Goal: Information Seeking & Learning: Check status

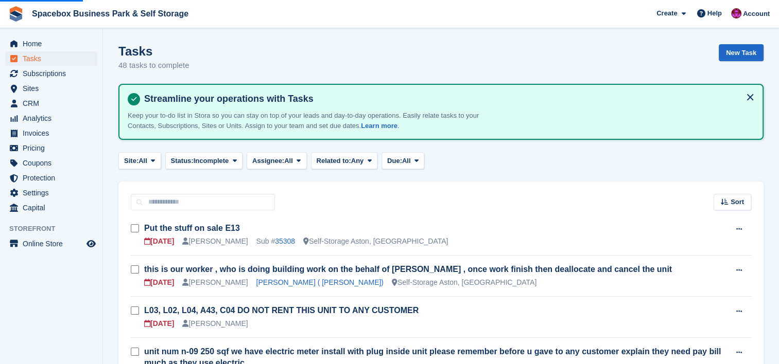
click at [63, 132] on span "Invoices" at bounding box center [54, 133] width 62 height 14
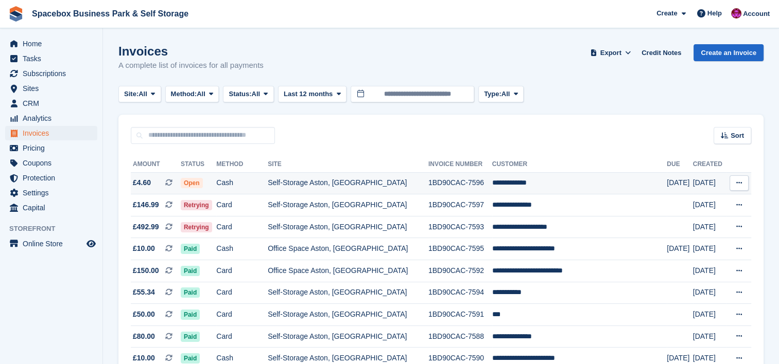
click at [436, 189] on td "1BD90CAC-7596" at bounding box center [460, 183] width 64 height 22
click at [537, 185] on td "**********" at bounding box center [579, 183] width 175 height 22
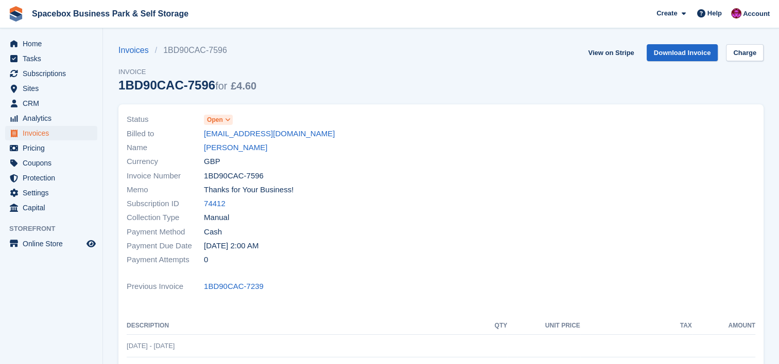
click at [237, 141] on div "Name Abrar Hussain" at bounding box center [281, 148] width 308 height 14
click at [238, 148] on link "Abrar Hussain" at bounding box center [235, 148] width 63 height 12
click at [240, 148] on link "Abrar Hussain" at bounding box center [235, 148] width 63 height 12
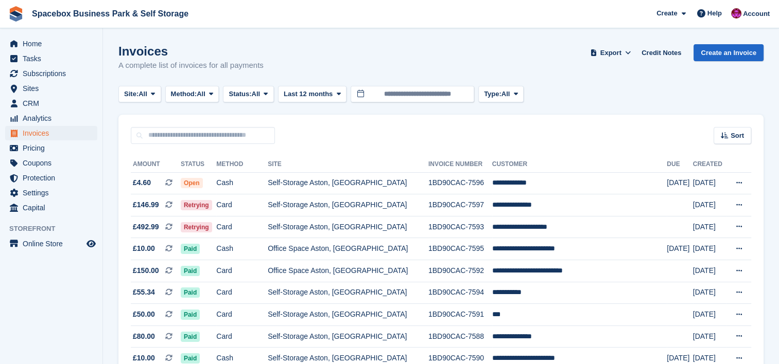
click at [8, 299] on aside "Home Tasks Subscriptions Subscriptions Subscriptions Contracts Price increases …" at bounding box center [51, 184] width 102 height 313
click at [181, 182] on span at bounding box center [172, 183] width 15 height 8
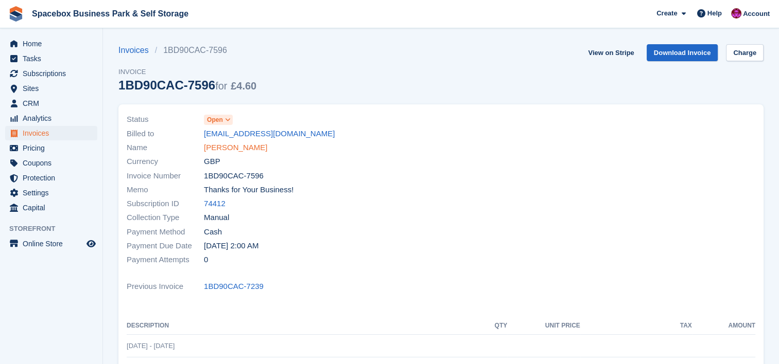
click at [220, 146] on link "[PERSON_NAME]" at bounding box center [235, 148] width 63 height 12
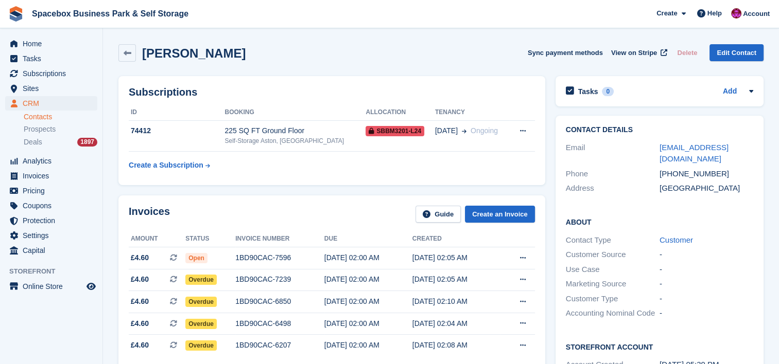
click at [220, 146] on td "74412" at bounding box center [177, 135] width 96 height 31
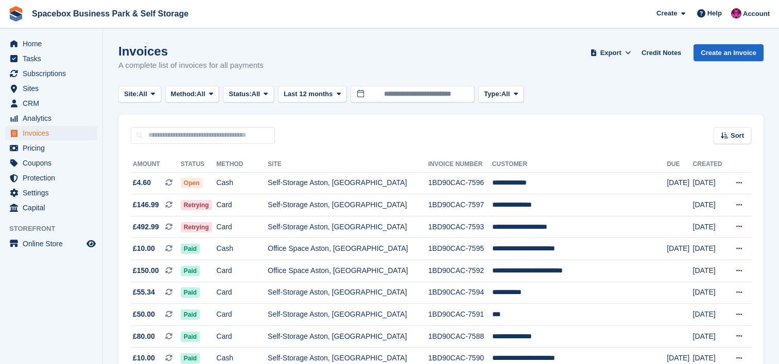
scroll to position [110, 0]
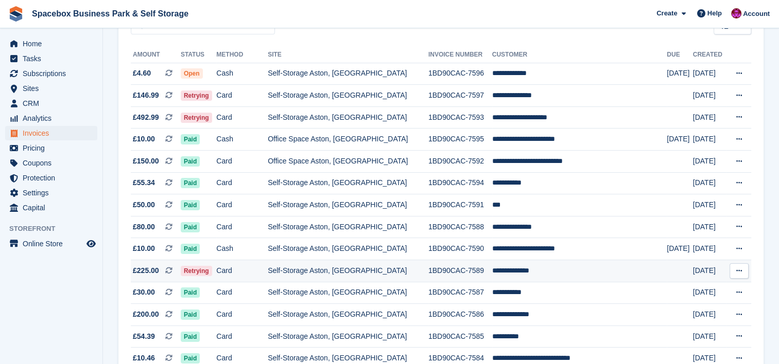
click at [392, 276] on td "Self-Storage Aston, [GEOGRAPHIC_DATA]" at bounding box center [348, 271] width 161 height 22
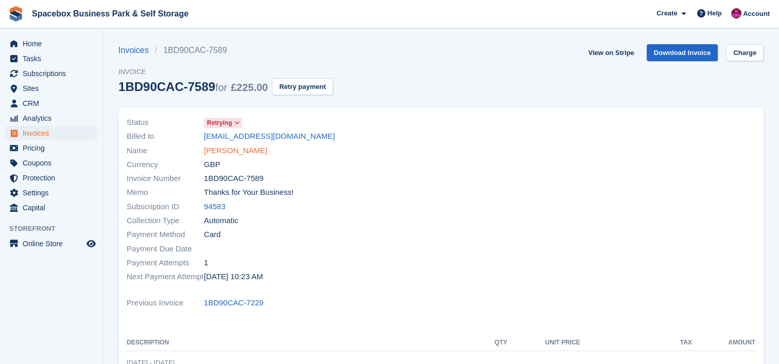
click at [252, 147] on link "Muhammad Bilal" at bounding box center [235, 151] width 63 height 12
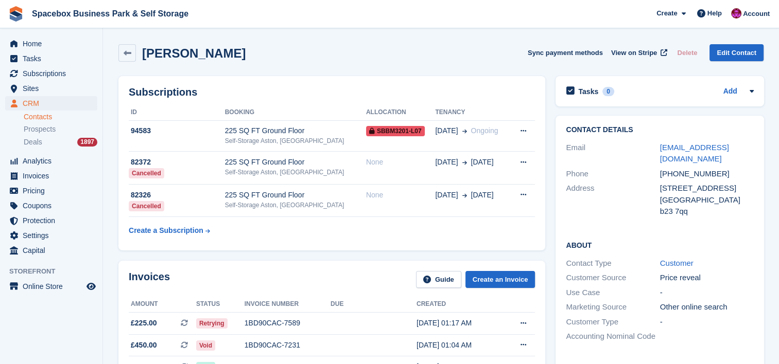
click at [741, 258] on div "Contact Type Customer" at bounding box center [659, 263] width 187 height 15
click at [40, 43] on span "Home" at bounding box center [54, 44] width 62 height 14
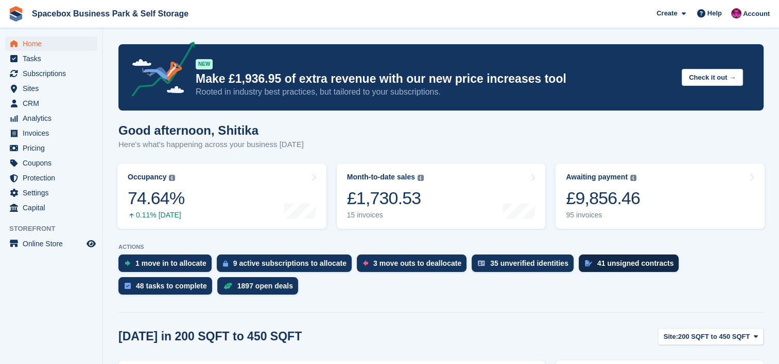
click at [578, 266] on div "41 unsigned contracts" at bounding box center [628, 263] width 100 height 17
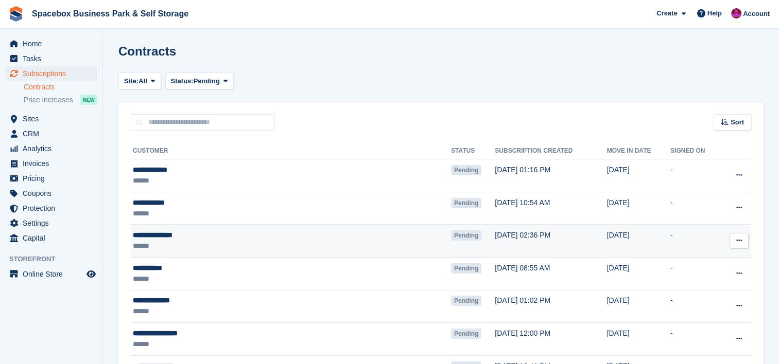
click at [324, 243] on div "******" at bounding box center [243, 246] width 220 height 11
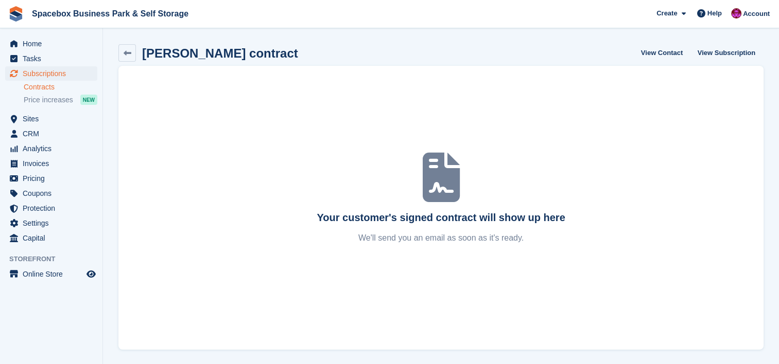
click at [639, 99] on div "Your customer's signed contract will show up here We'll send you an email as so…" at bounding box center [440, 208] width 645 height 284
click at [712, 49] on link "View Subscription" at bounding box center [726, 52] width 66 height 17
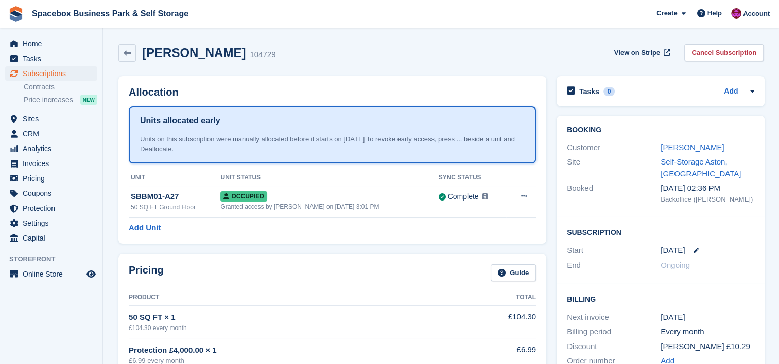
click at [35, 321] on aside "Home Tasks Subscriptions Subscriptions Subscriptions Contracts Price increases …" at bounding box center [51, 184] width 102 height 313
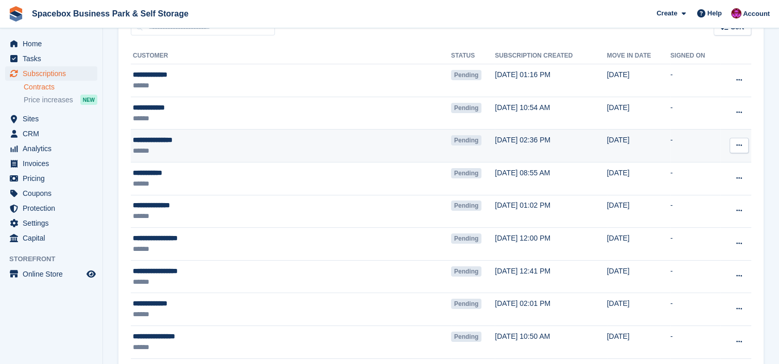
scroll to position [110, 0]
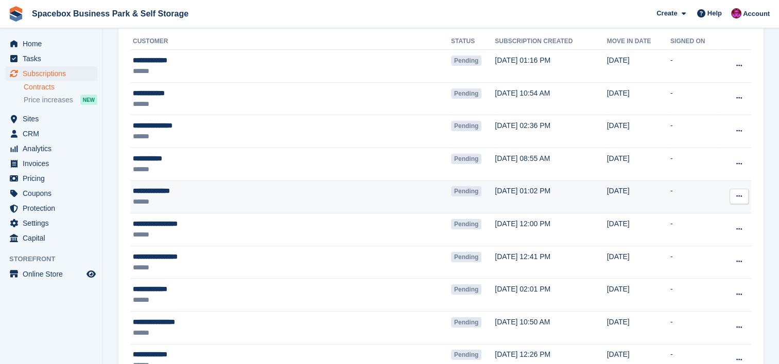
click at [295, 195] on div "**********" at bounding box center [243, 191] width 220 height 11
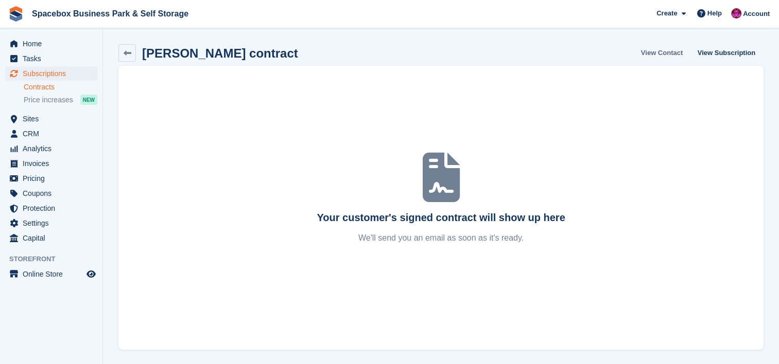
click at [669, 54] on link "View Contact" at bounding box center [662, 52] width 50 height 17
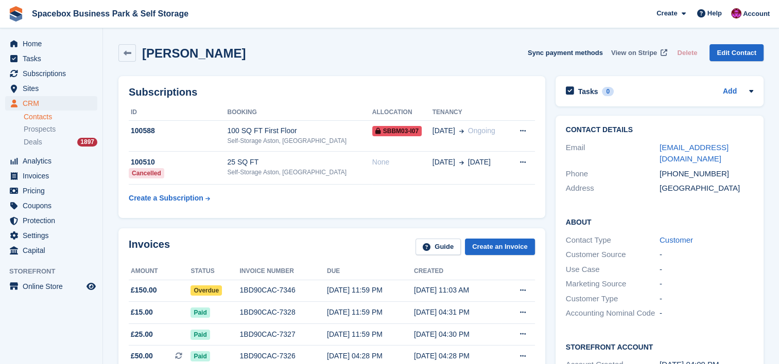
click at [667, 54] on icon at bounding box center [663, 52] width 7 height 7
click at [56, 327] on aside "Home Tasks Subscriptions Subscriptions Subscriptions Contracts Price increases …" at bounding box center [51, 184] width 102 height 313
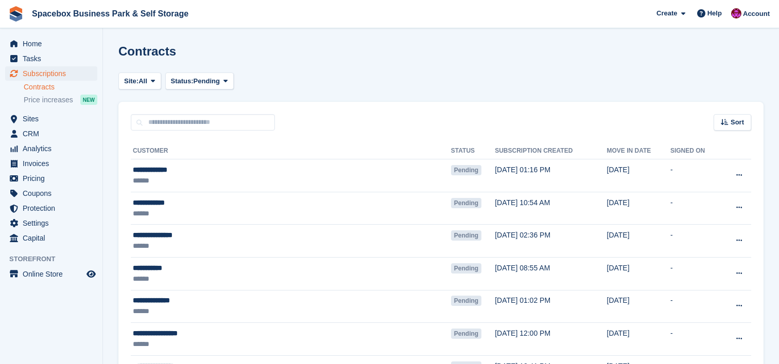
scroll to position [110, 0]
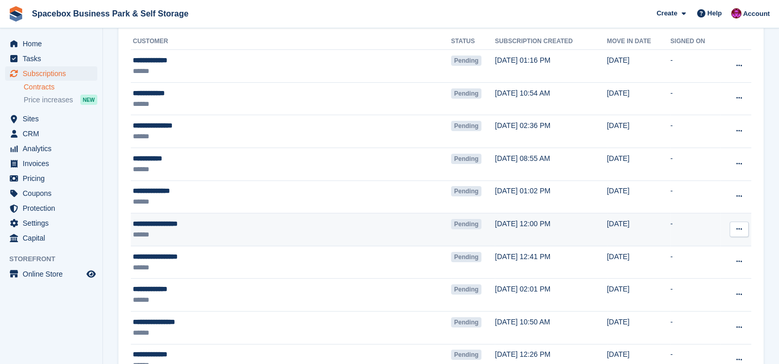
click at [267, 239] on td "**********" at bounding box center [291, 230] width 320 height 33
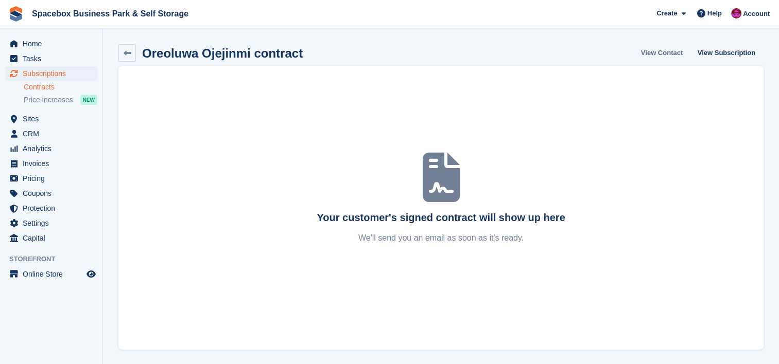
click at [652, 49] on link "View Contact" at bounding box center [662, 52] width 50 height 17
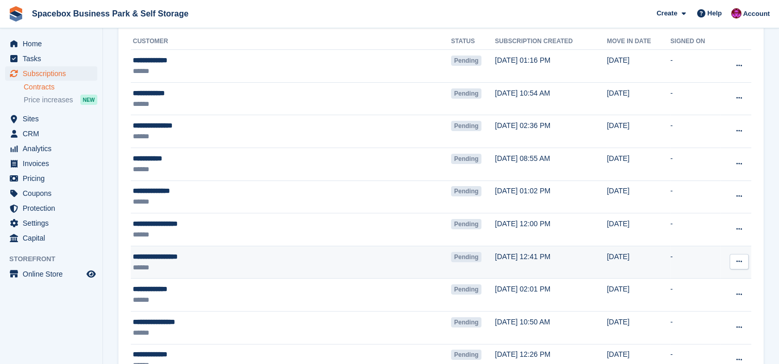
scroll to position [110, 0]
click at [209, 262] on div "******" at bounding box center [243, 267] width 220 height 11
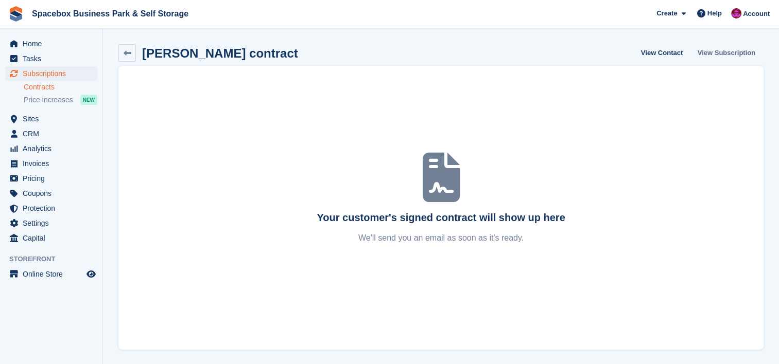
click at [707, 54] on link "View Subscription" at bounding box center [726, 52] width 66 height 17
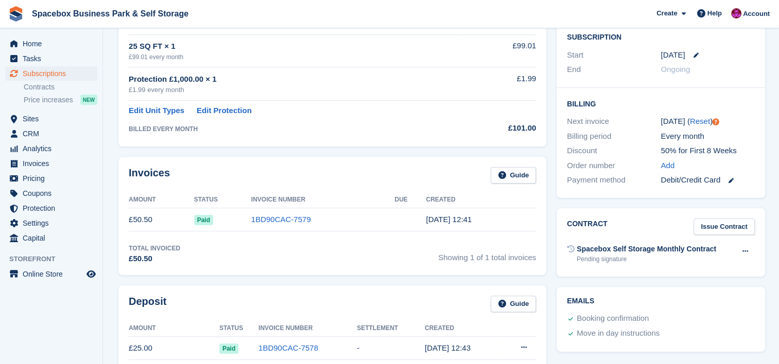
scroll to position [192, 0]
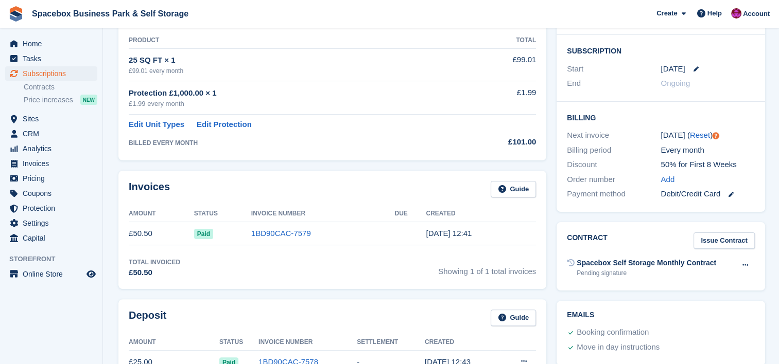
click at [529, 156] on div "Pricing Guide Product Total 25 SQ FT × 1 £99.01 every month £99.01 Protection £…" at bounding box center [332, 78] width 428 height 163
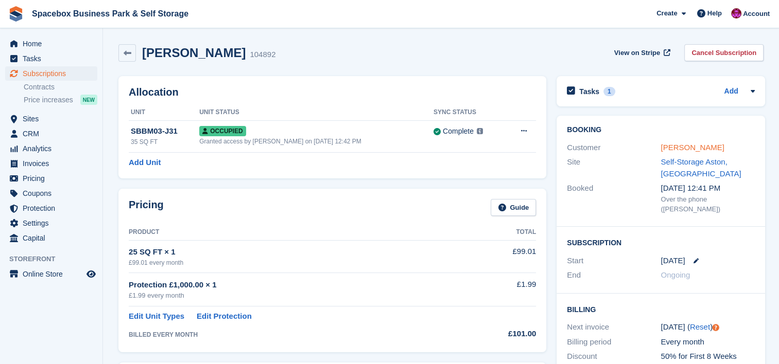
click at [701, 144] on link "Jeffrey Oshunlola" at bounding box center [691, 147] width 63 height 9
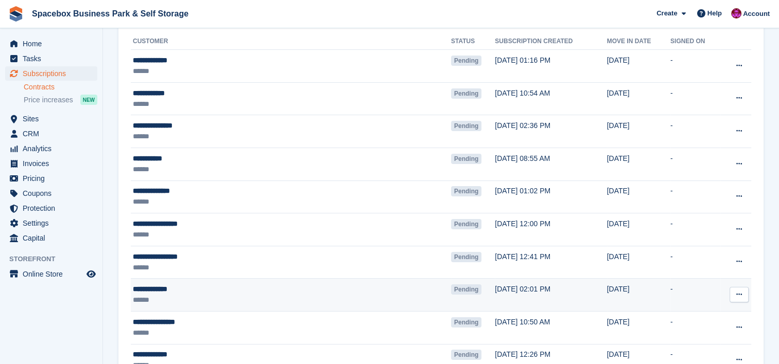
scroll to position [110, 0]
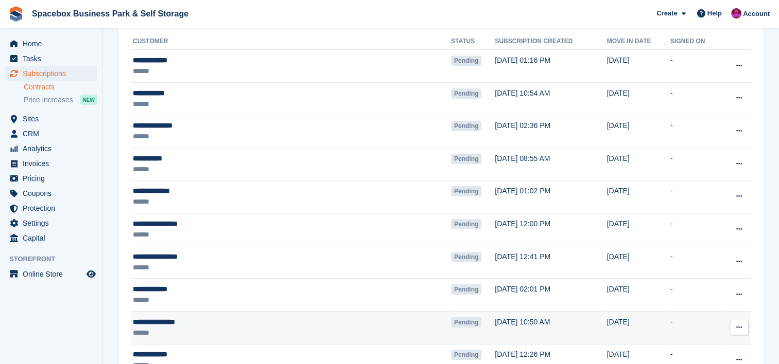
click at [451, 324] on td "Pending" at bounding box center [473, 327] width 44 height 33
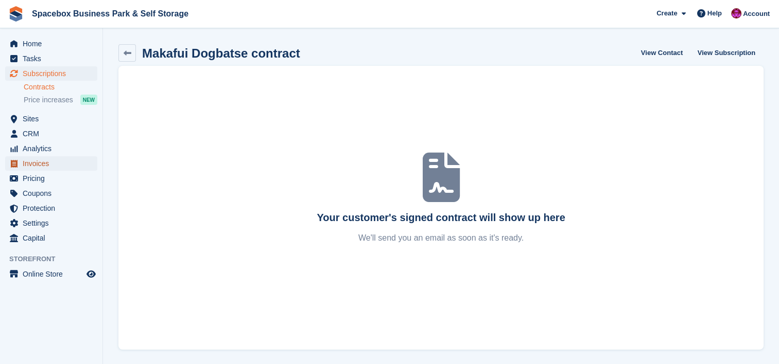
click at [39, 165] on span "Invoices" at bounding box center [54, 163] width 62 height 14
